Goal: Task Accomplishment & Management: Manage account settings

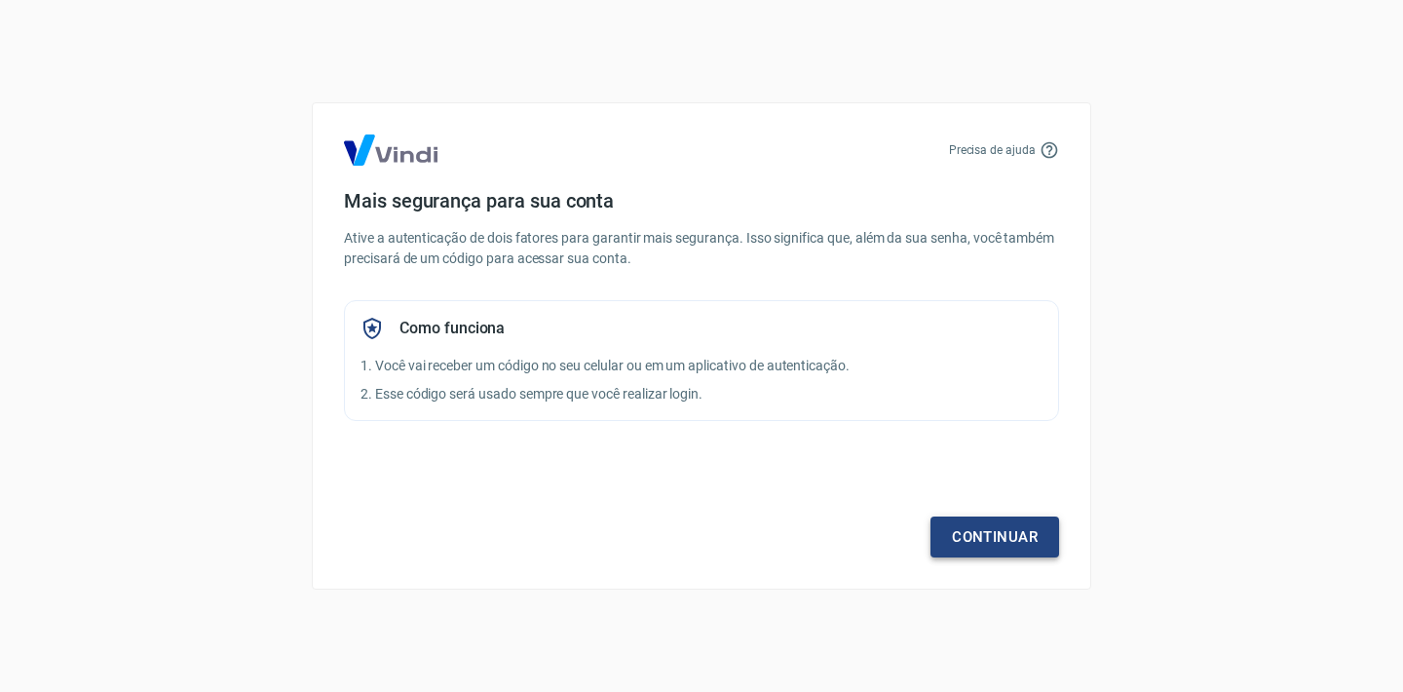
click at [1013, 528] on link "Continuar" at bounding box center [994, 536] width 129 height 41
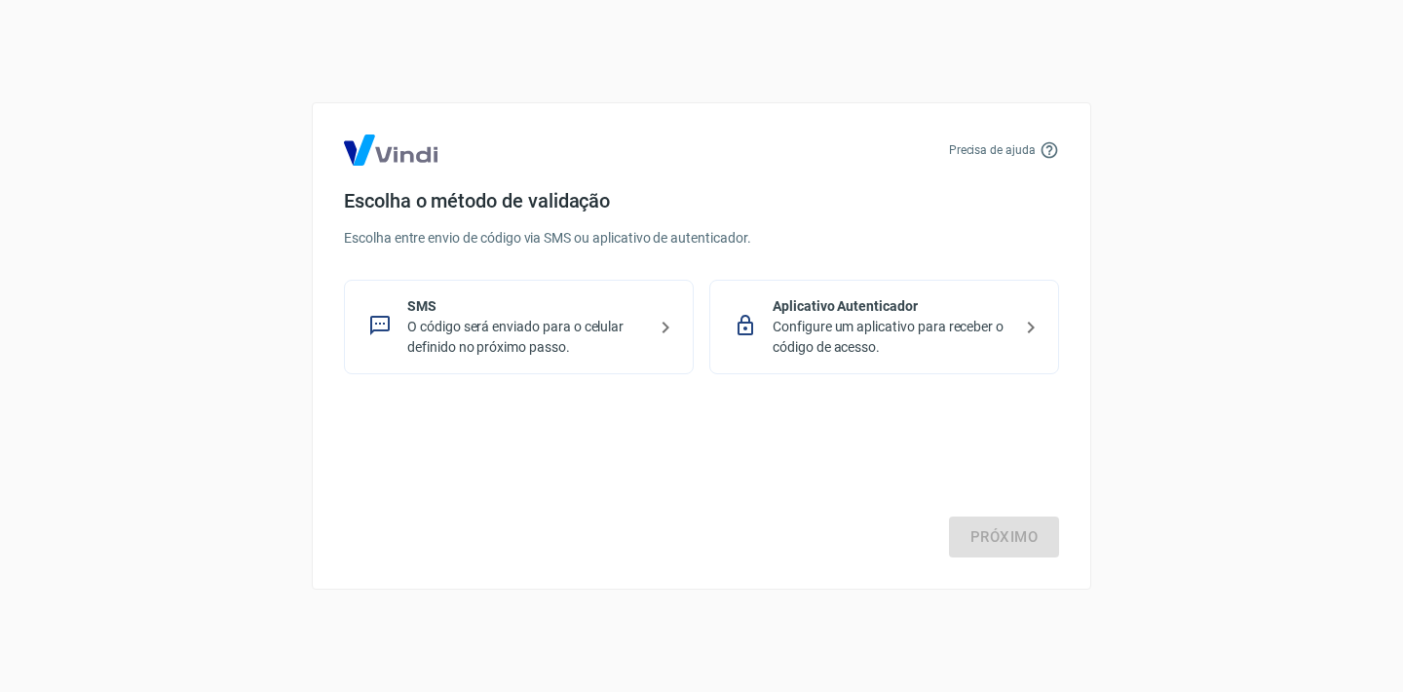
click at [590, 346] on p "O código será enviado para o celular definido no próximo passo." at bounding box center [526, 337] width 239 height 41
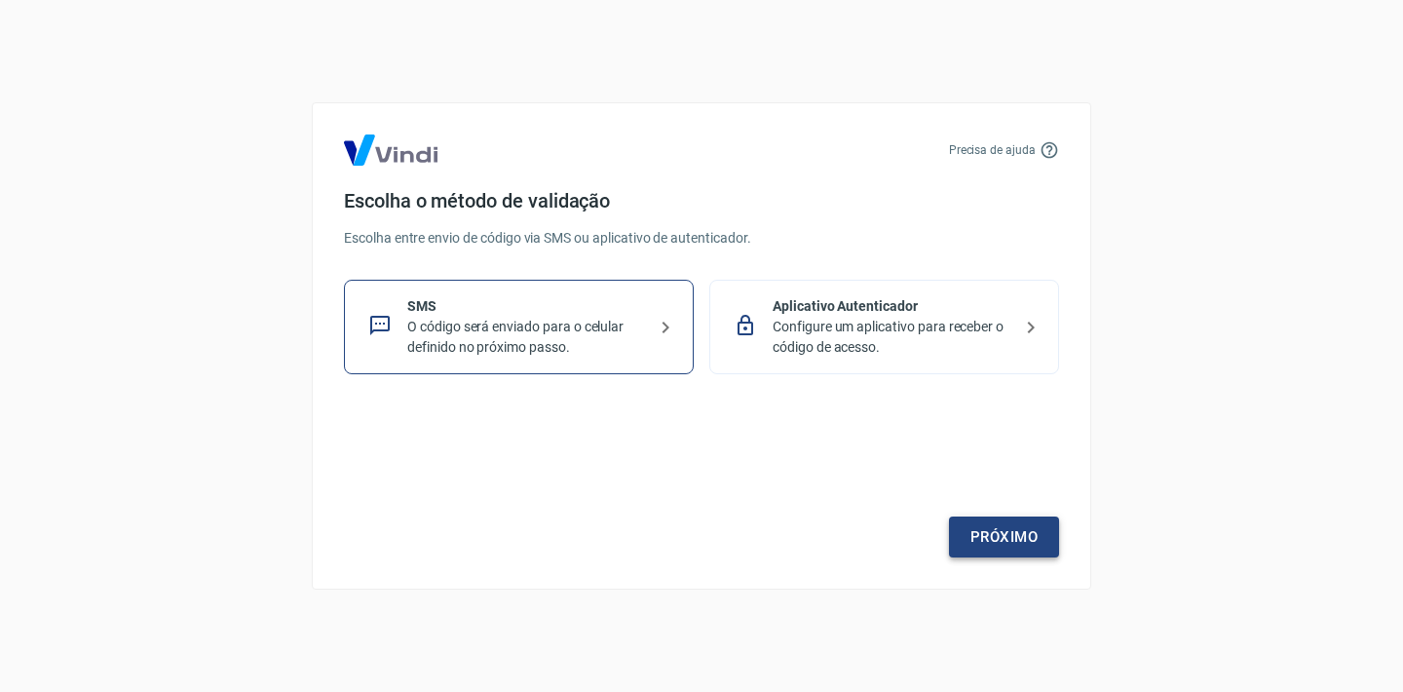
click at [1002, 533] on link "Próximo" at bounding box center [1004, 536] width 110 height 41
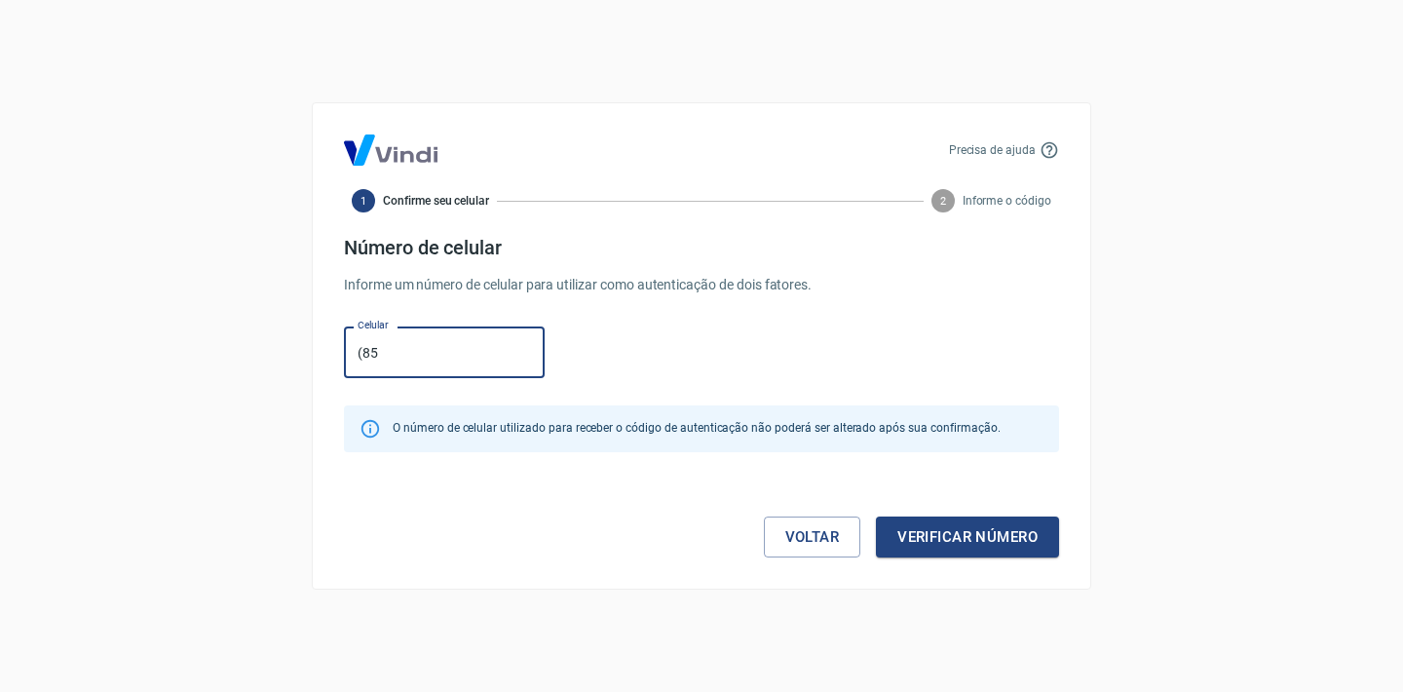
type input "[PHONE_NUMBER]"
click at [962, 542] on button "Verificar número" at bounding box center [967, 536] width 183 height 41
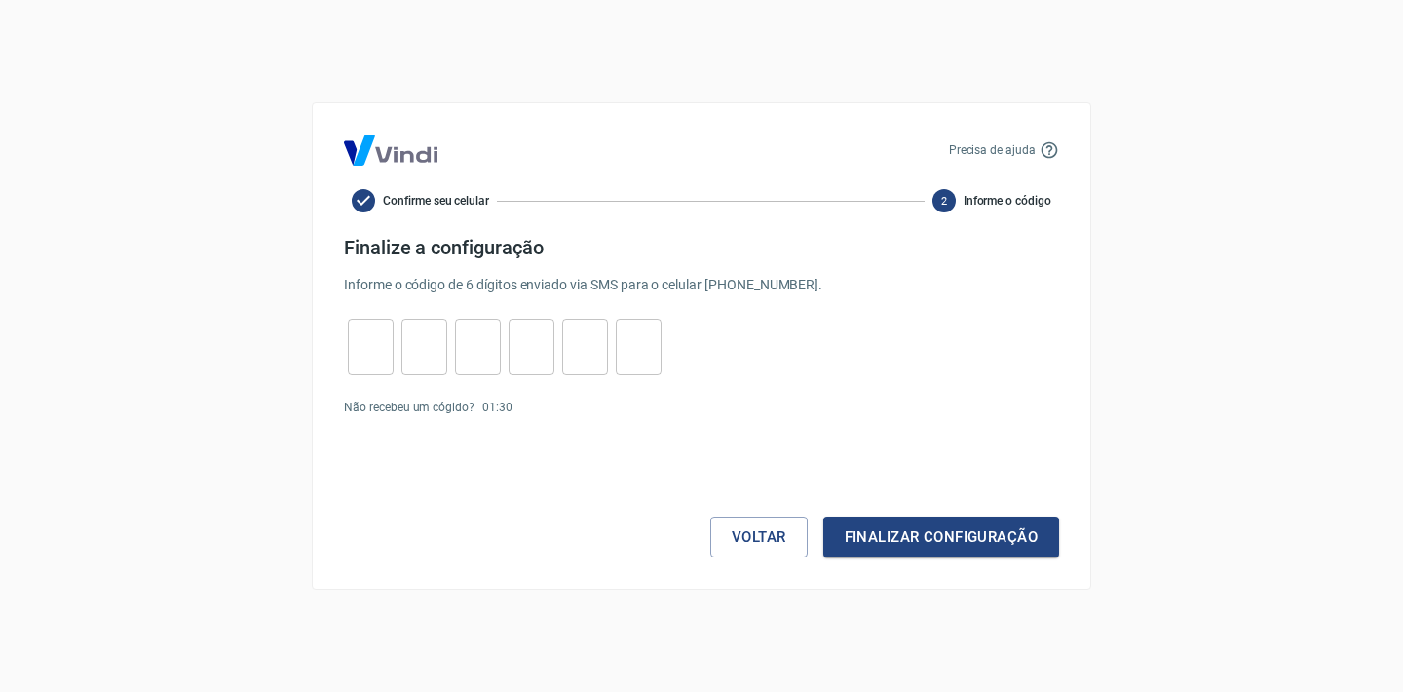
click at [373, 353] on input "tel" at bounding box center [371, 347] width 46 height 42
type input "2"
type input "9"
type input "2"
type input "9"
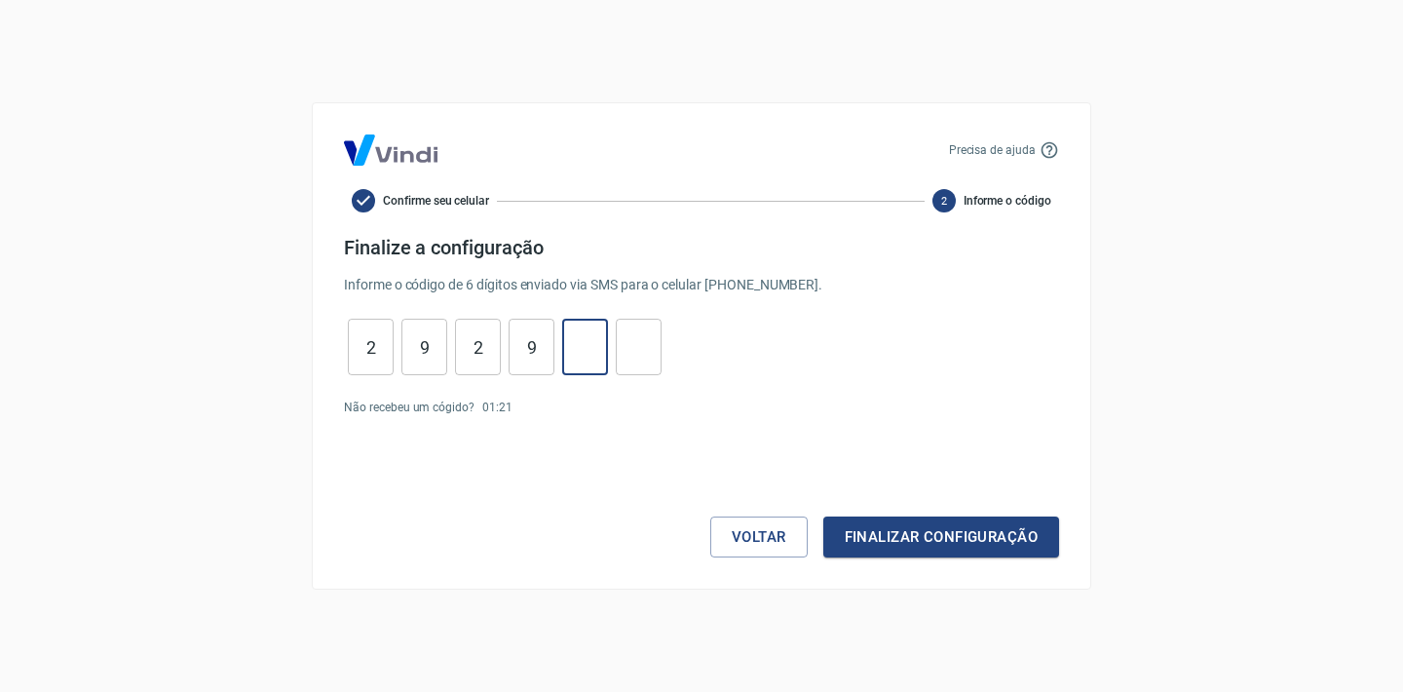
type input "9"
type input "0"
click at [959, 530] on button "Finalizar configuração" at bounding box center [941, 536] width 236 height 41
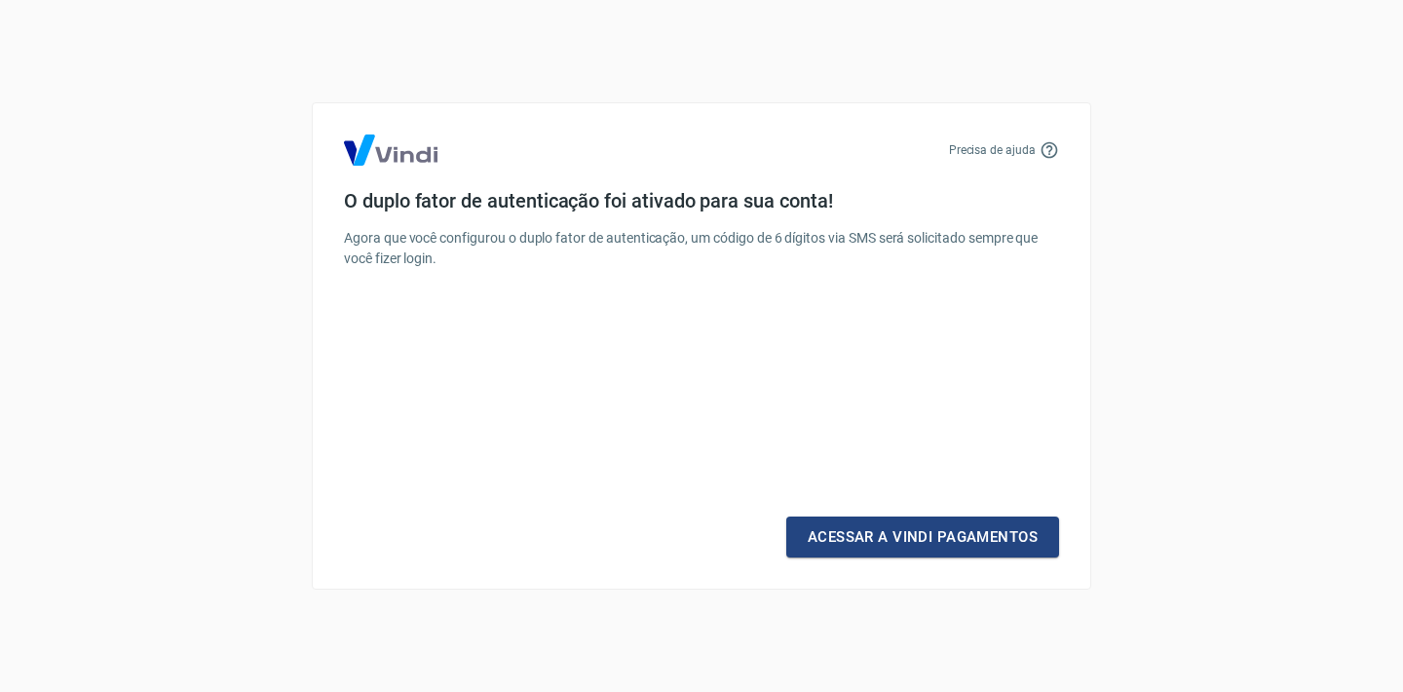
click at [959, 530] on link "Acessar a Vindi Pagamentos" at bounding box center [922, 536] width 273 height 41
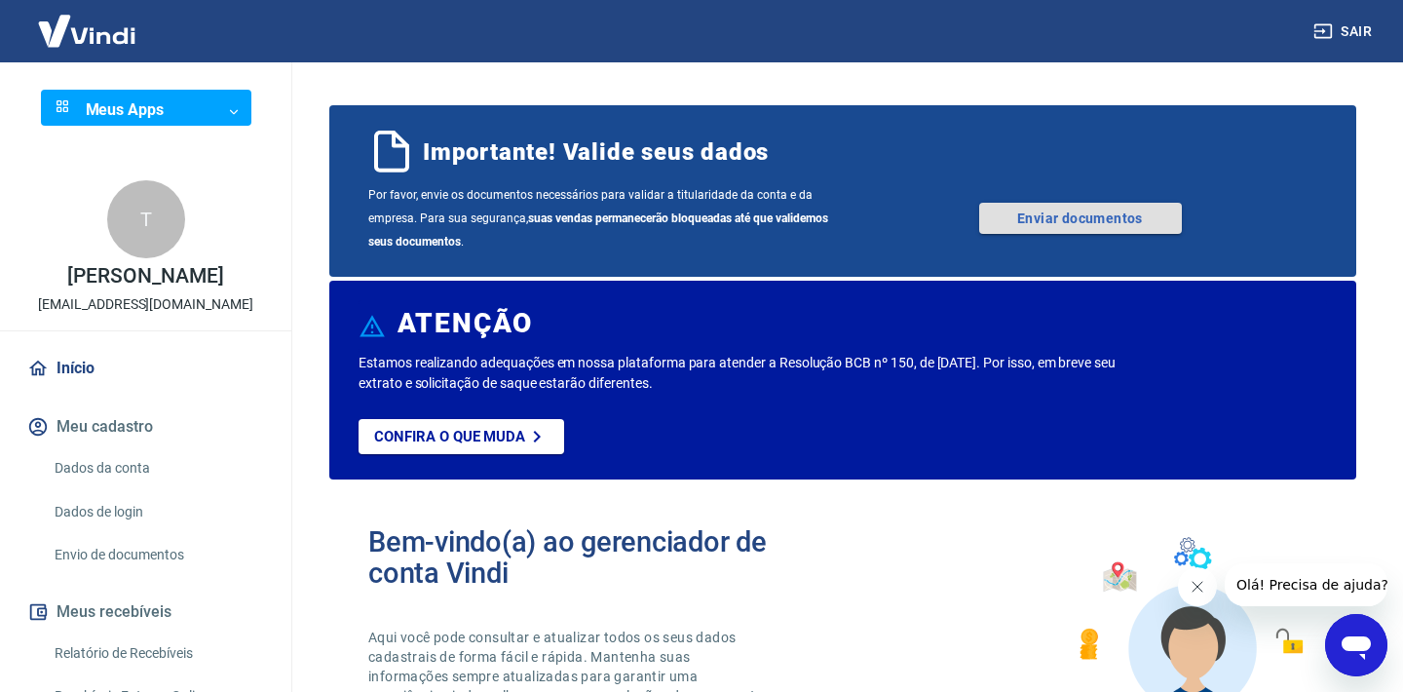
click at [1097, 216] on link "Enviar documentos" at bounding box center [1080, 218] width 203 height 31
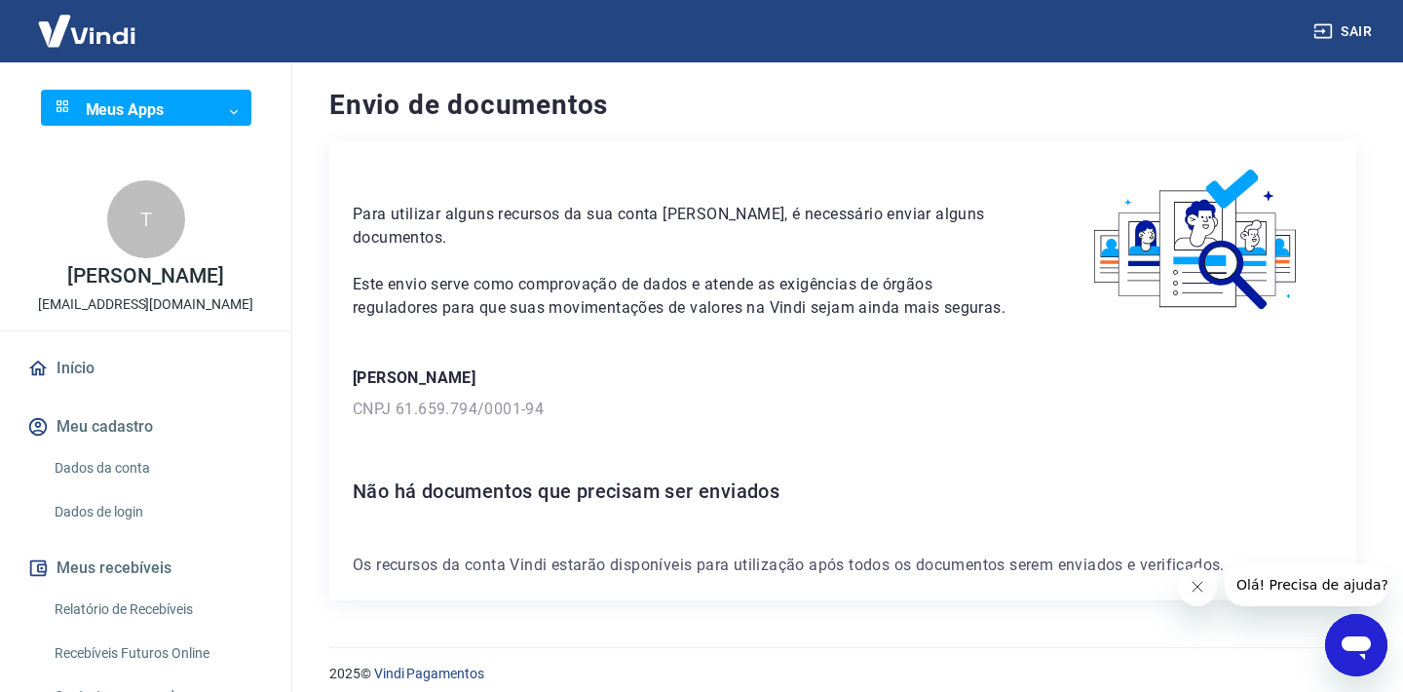
scroll to position [13, 0]
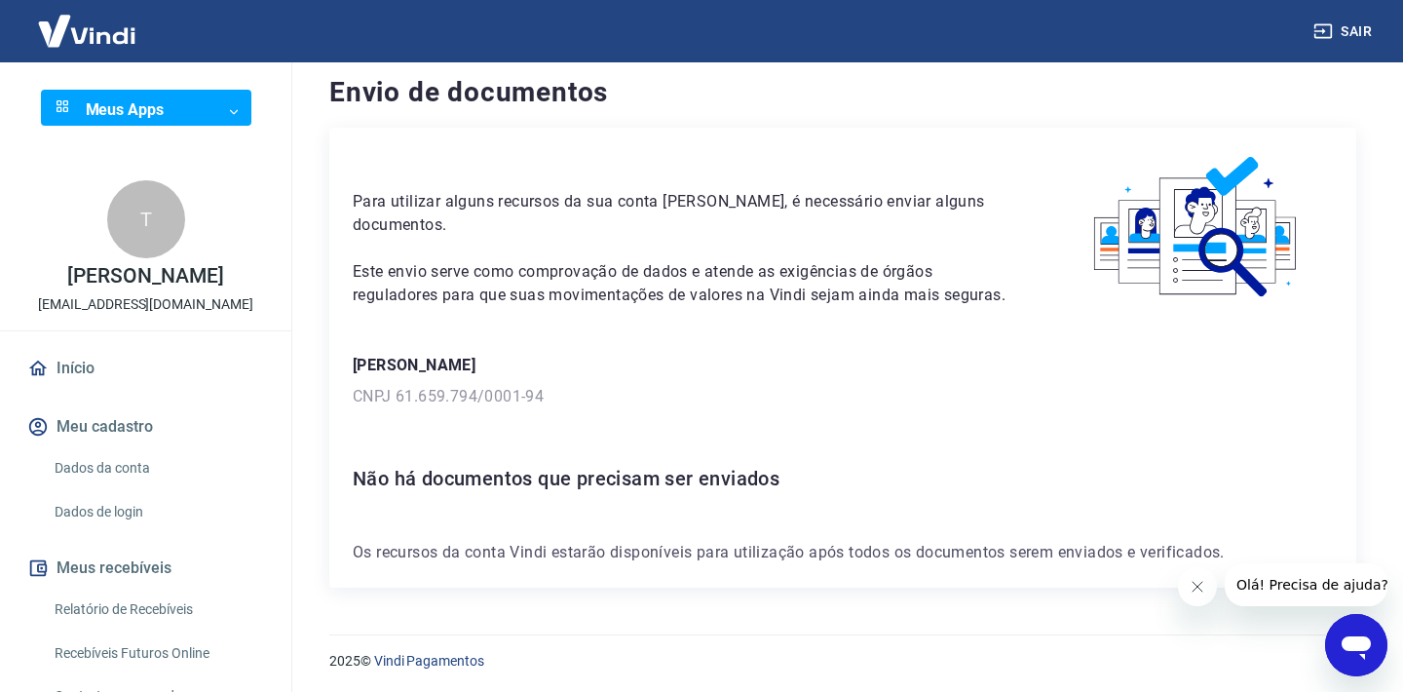
click at [70, 370] on link "Início" at bounding box center [145, 368] width 245 height 43
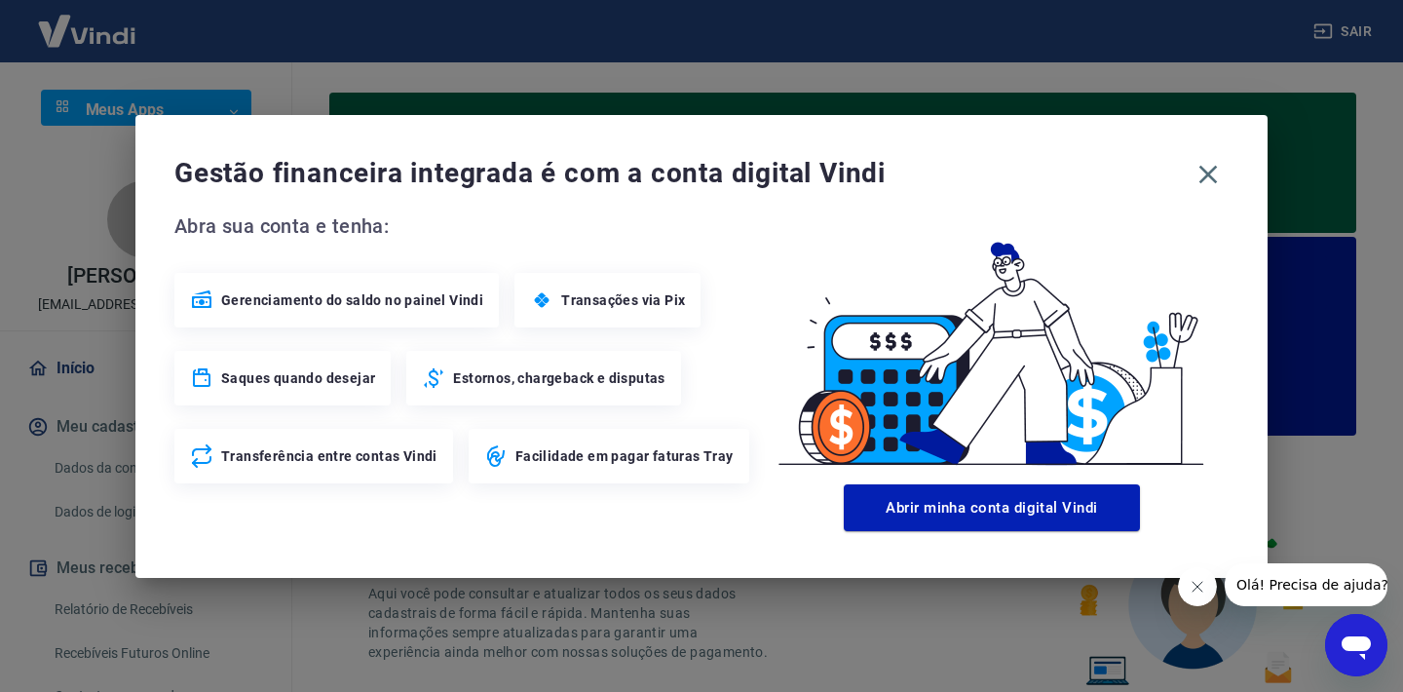
scroll to position [157, 0]
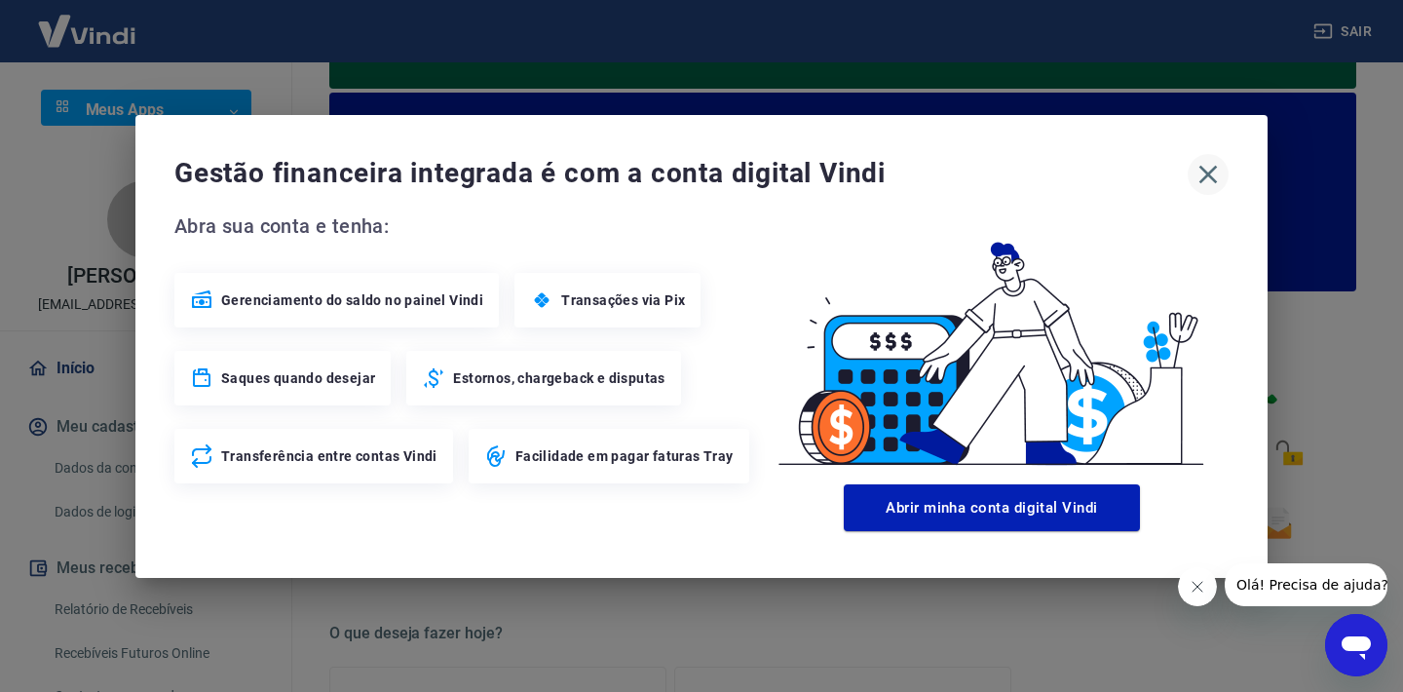
click at [1211, 170] on icon "button" at bounding box center [1208, 174] width 19 height 19
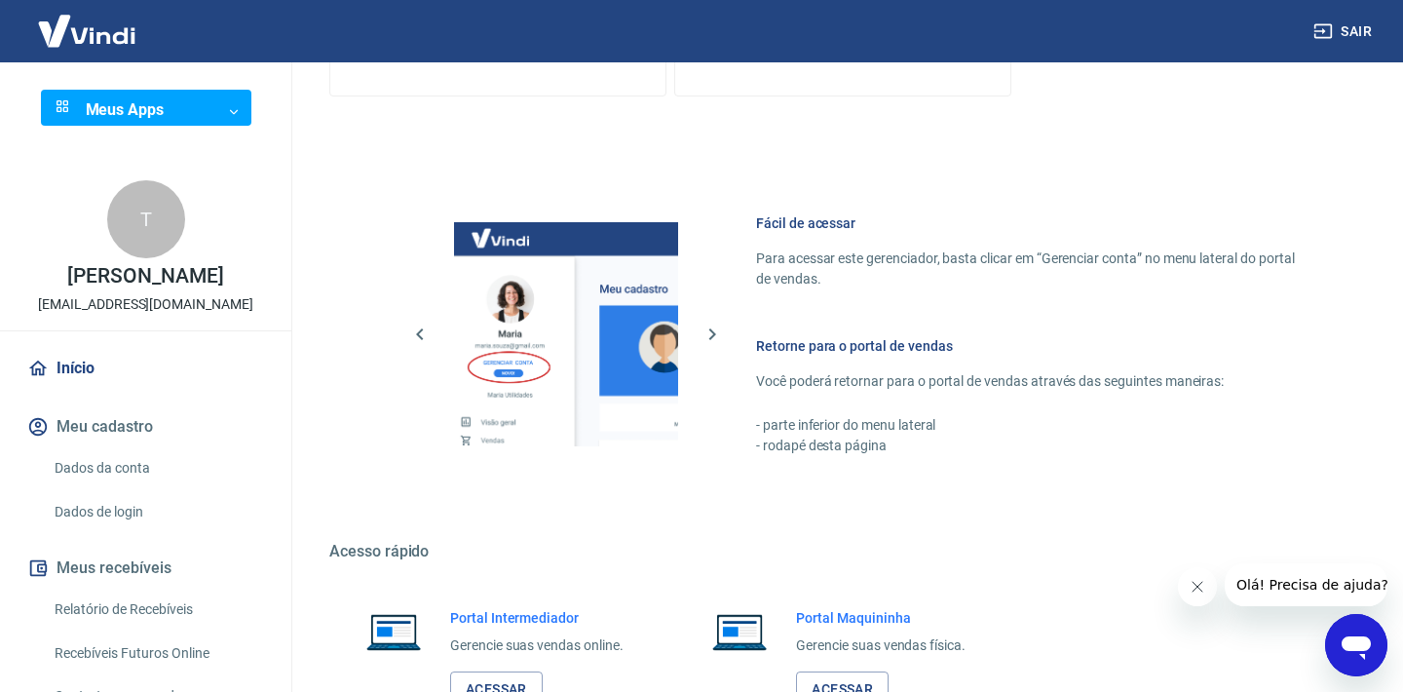
scroll to position [1212, 0]
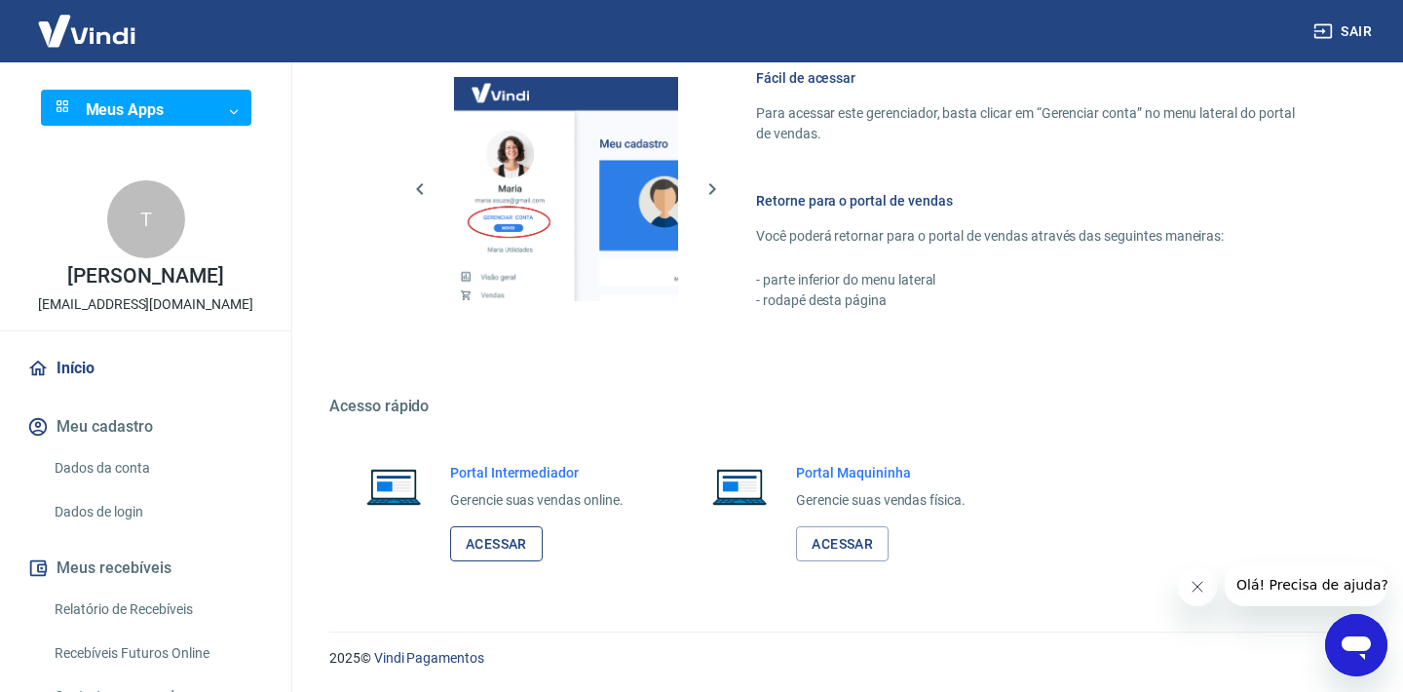
click at [502, 548] on link "Acessar" at bounding box center [496, 544] width 93 height 36
